Goal: Information Seeking & Learning: Find specific fact

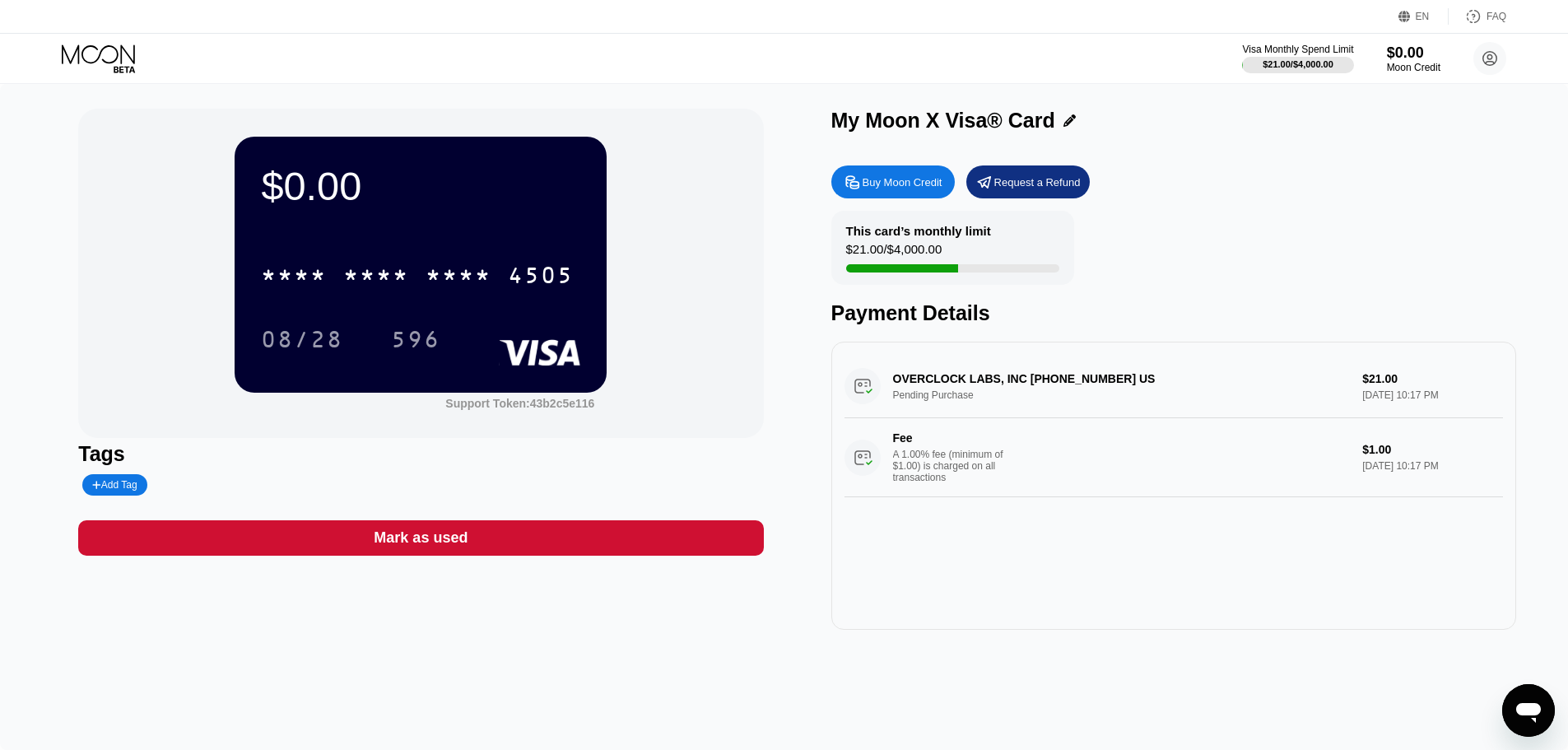
drag, startPoint x: 852, startPoint y: 239, endPoint x: 989, endPoint y: 223, distance: 137.9
click at [989, 223] on div "This card’s monthly limit $21.00 / $4,000.00" at bounding box center [953, 248] width 243 height 74
click at [1040, 254] on div "This card’s monthly limit $21.00 / $4,000.00" at bounding box center [953, 248] width 243 height 74
drag, startPoint x: 852, startPoint y: 260, endPoint x: 881, endPoint y: 255, distance: 29.4
click at [881, 255] on div "$21.00 / $4,000.00" at bounding box center [894, 253] width 96 height 23
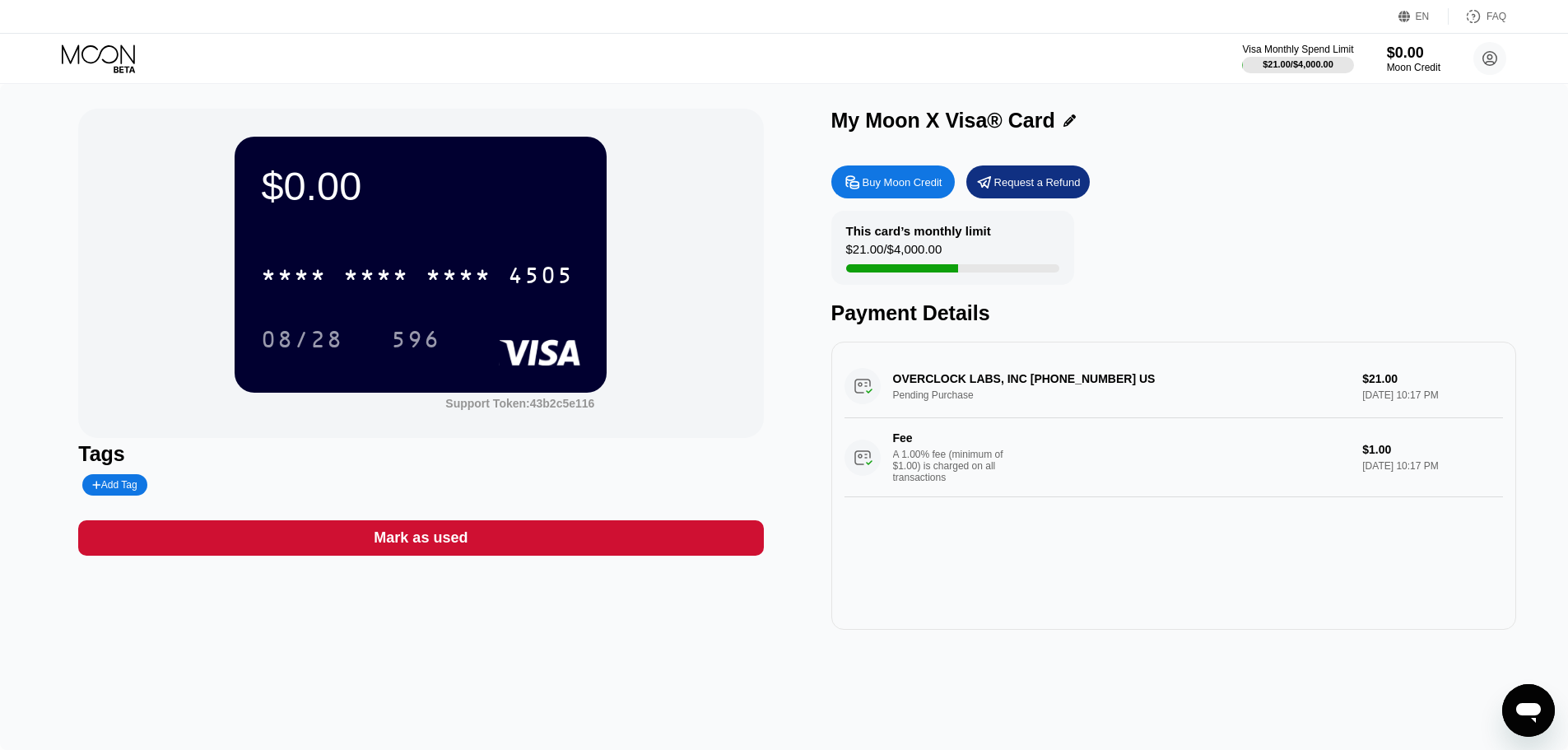
click at [904, 262] on div "$21.00 / $4,000.00" at bounding box center [894, 253] width 96 height 23
click at [994, 268] on div "This card’s monthly limit $21.00 / $4,000.00" at bounding box center [953, 248] width 243 height 74
click at [1324, 59] on div "$21.00 / $4,000.00" at bounding box center [1298, 63] width 72 height 10
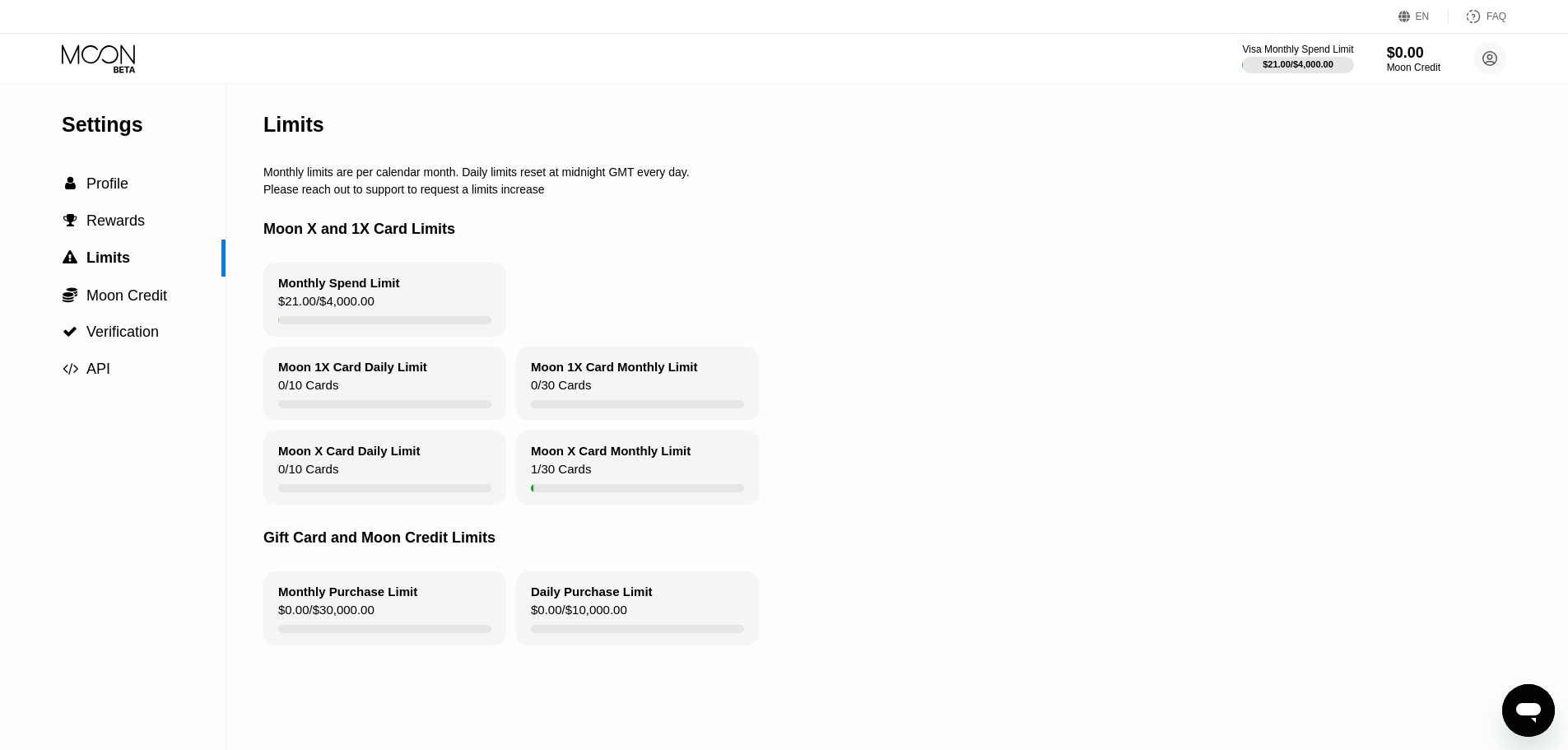
click at [316, 308] on div "$21.00 / $4,000.00" at bounding box center [326, 305] width 96 height 23
drag, startPoint x: 289, startPoint y: 327, endPoint x: 325, endPoint y: 324, distance: 36.1
click at [325, 316] on div "$21.00 / $4,000.00" at bounding box center [326, 305] width 96 height 23
drag, startPoint x: 325, startPoint y: 324, endPoint x: 366, endPoint y: 320, distance: 41.2
click at [326, 316] on div "$21.00 / $4,000.00" at bounding box center [326, 305] width 96 height 23
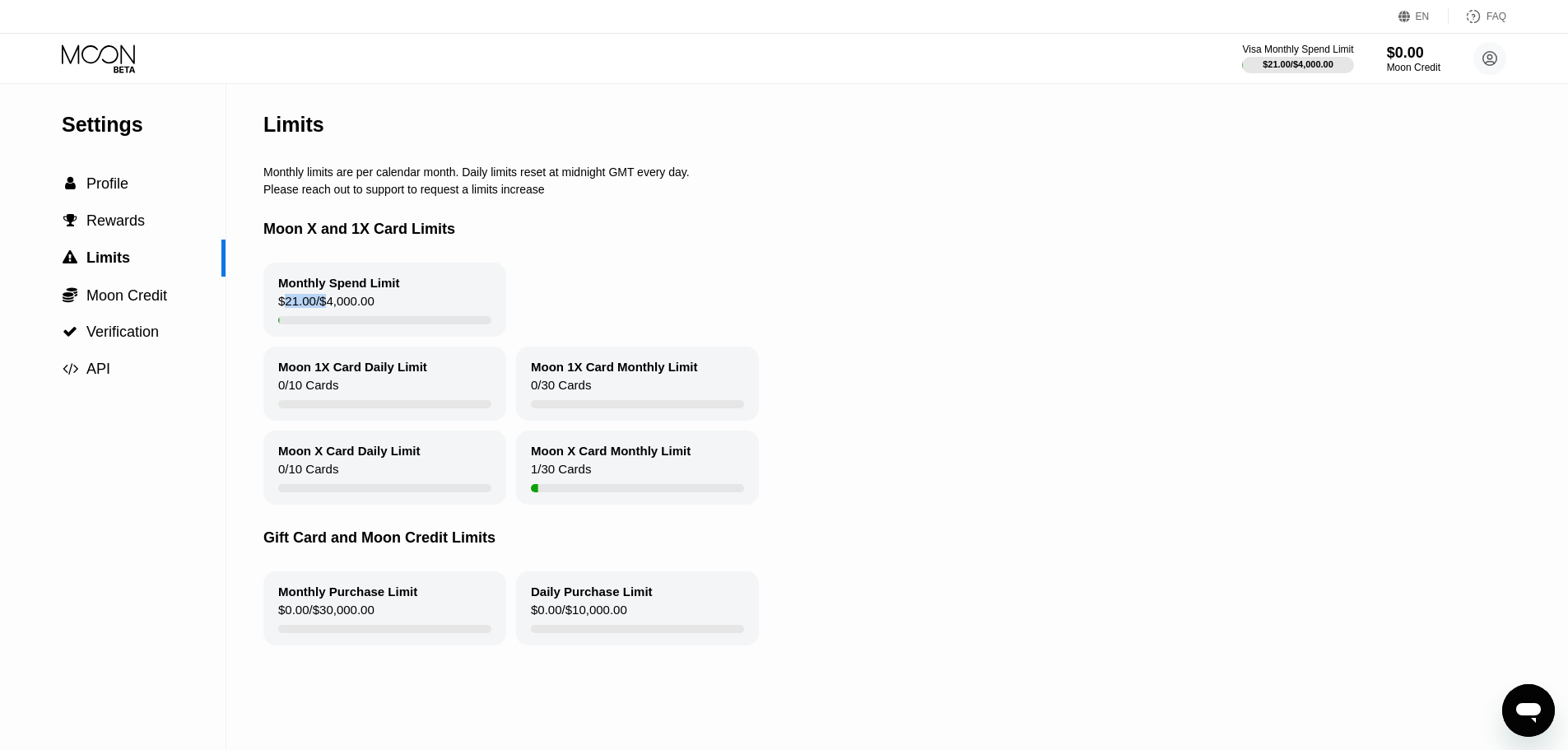
click at [326, 316] on div "$21.00 / $4,000.00" at bounding box center [326, 305] width 96 height 23
click at [327, 316] on div "$21.00 / $4,000.00" at bounding box center [326, 305] width 96 height 23
click at [686, 262] on div "Moon X and 1X Card Limits" at bounding box center [891, 229] width 1254 height 67
drag, startPoint x: 686, startPoint y: 271, endPoint x: 579, endPoint y: 275, distance: 107.1
click at [686, 262] on div "Moon X and 1X Card Limits" at bounding box center [891, 229] width 1254 height 67
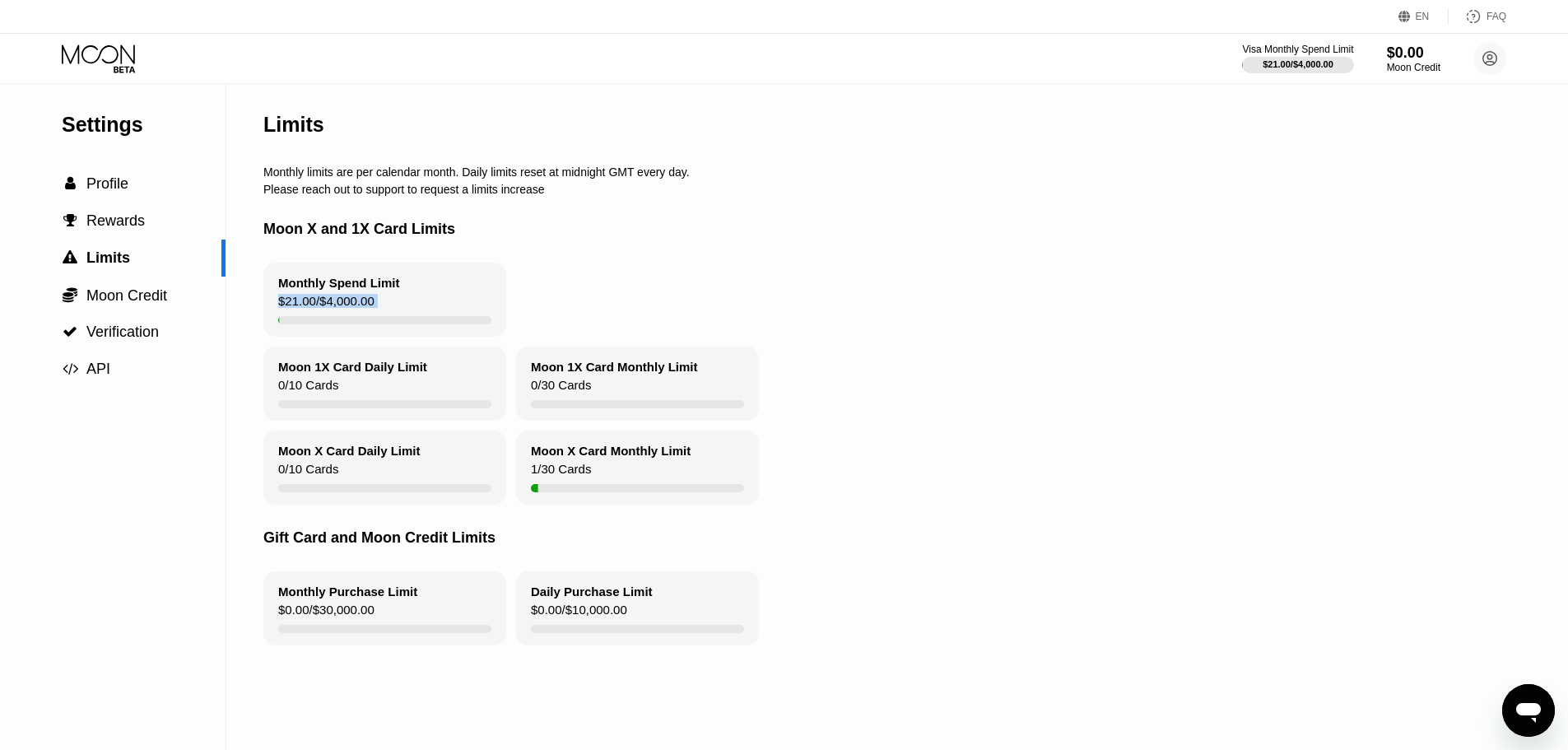
click at [366, 262] on div "Moon X and 1X Card Limits" at bounding box center [891, 229] width 1254 height 67
drag, startPoint x: 366, startPoint y: 271, endPoint x: 341, endPoint y: 291, distance: 32.0
click at [366, 262] on div "Moon X and 1X Card Limits" at bounding box center [891, 229] width 1254 height 67
click at [332, 290] on div "Monthly Spend Limit" at bounding box center [339, 282] width 122 height 14
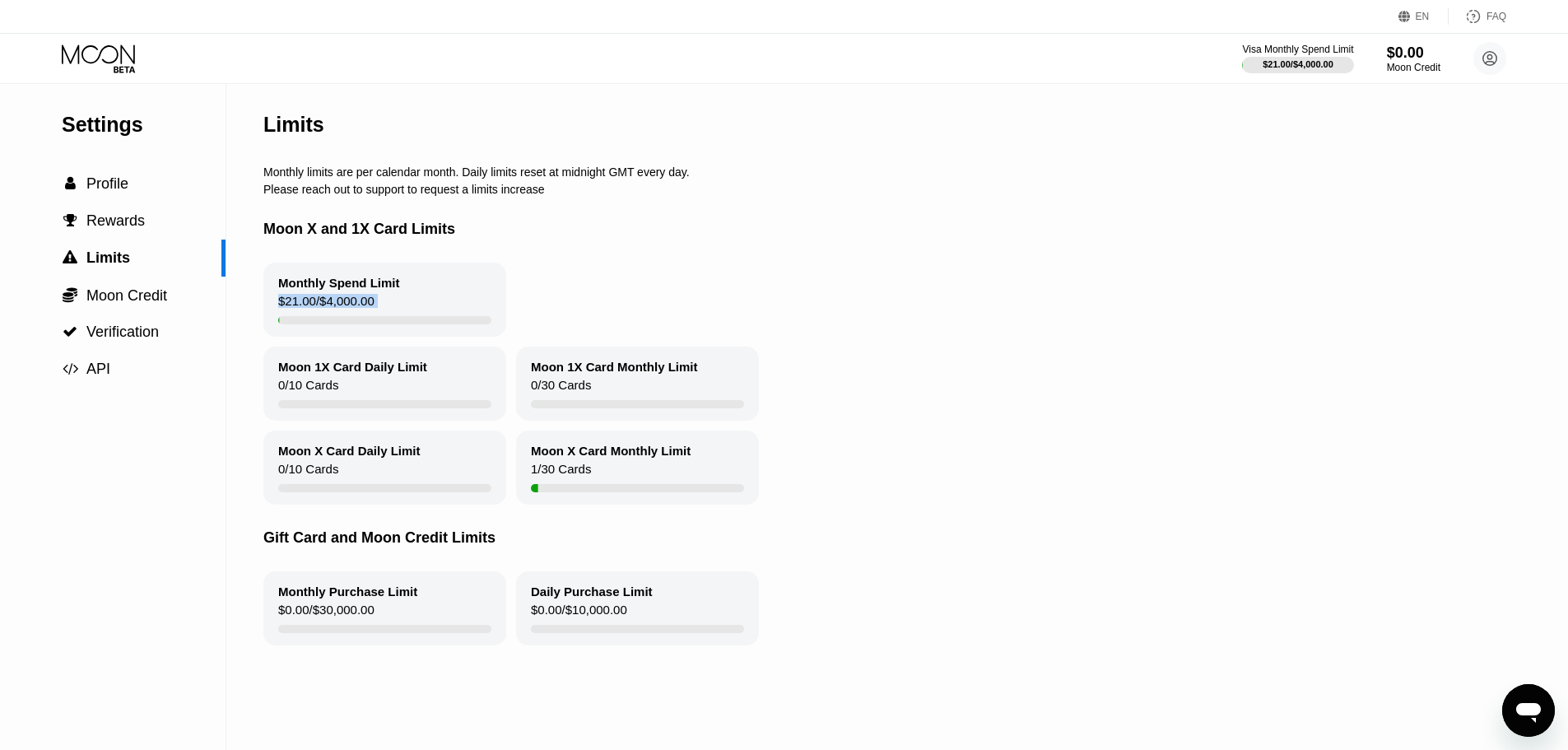
click at [330, 313] on div "$21.00 / $4,000.00" at bounding box center [326, 305] width 96 height 23
click at [121, 48] on icon at bounding box center [98, 54] width 74 height 19
